Goal: Task Accomplishment & Management: Use online tool/utility

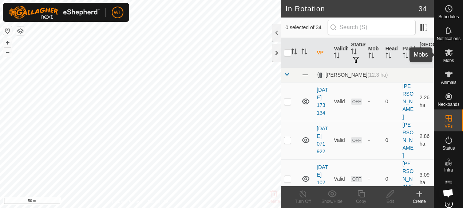
click at [444, 58] on es-mob-svg-icon at bounding box center [448, 53] width 13 height 12
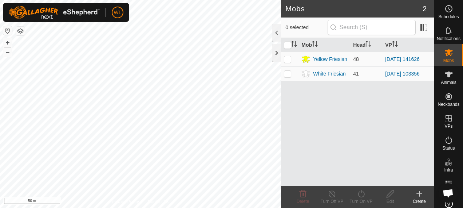
click at [442, 57] on es-mob-svg-icon at bounding box center [448, 53] width 13 height 12
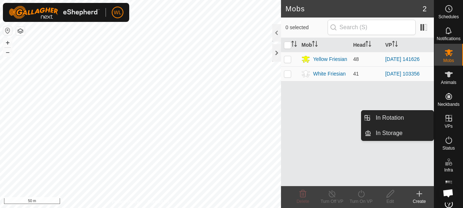
click at [445, 118] on icon at bounding box center [449, 118] width 9 height 9
click at [404, 119] on link "In Rotation" at bounding box center [402, 117] width 62 height 15
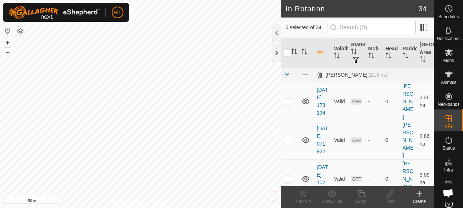
click at [422, 194] on icon at bounding box center [419, 193] width 9 height 9
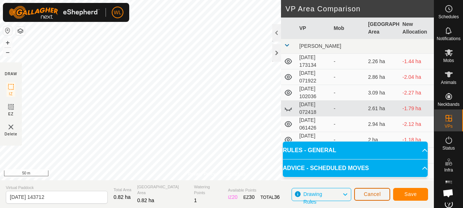
click at [374, 191] on span "Cancel" at bounding box center [372, 194] width 17 height 6
